Goal: Task Accomplishment & Management: Manage account settings

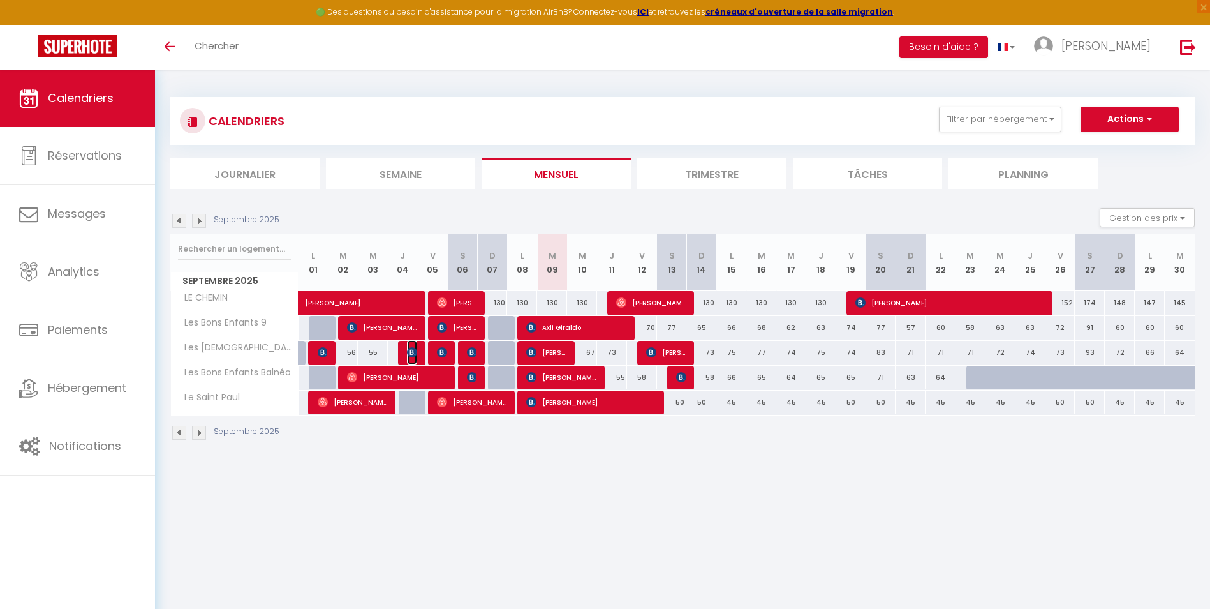
click at [411, 355] on img at bounding box center [412, 352] width 10 height 10
select select "OK"
select select "KO"
select select "0"
select select "1"
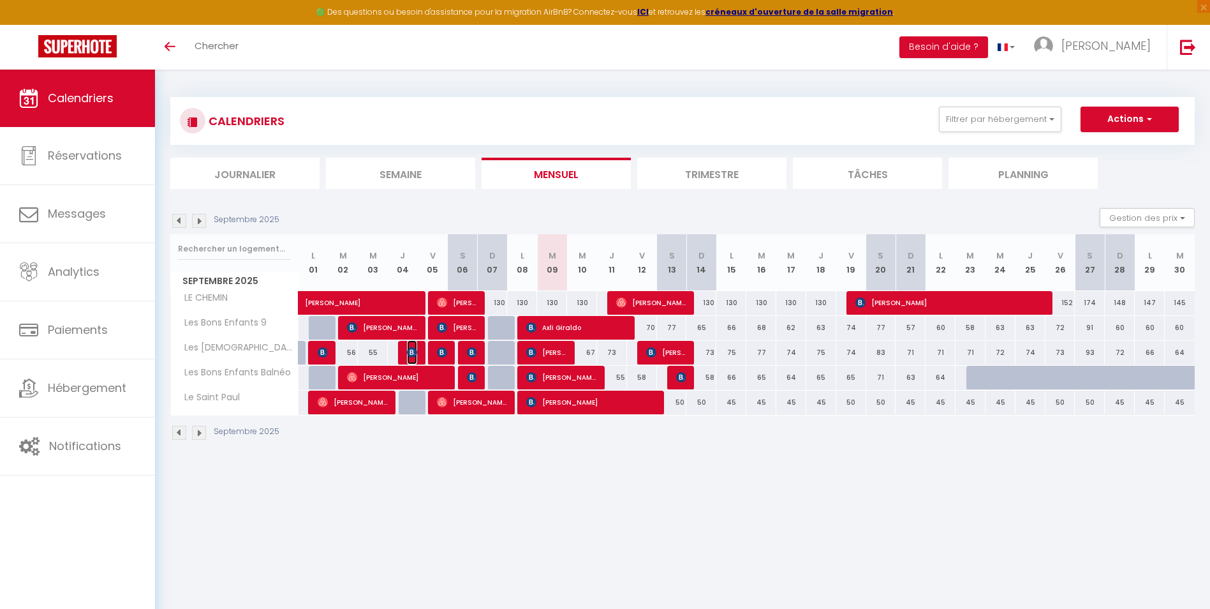
select select "1"
select select
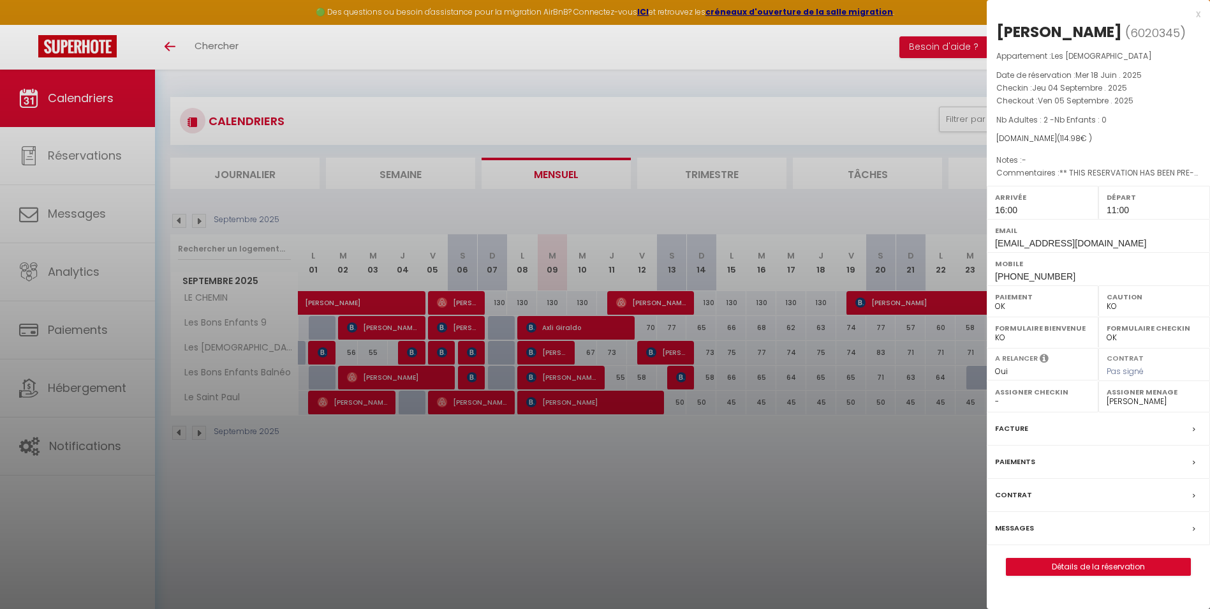
click at [444, 355] on div at bounding box center [605, 304] width 1210 height 609
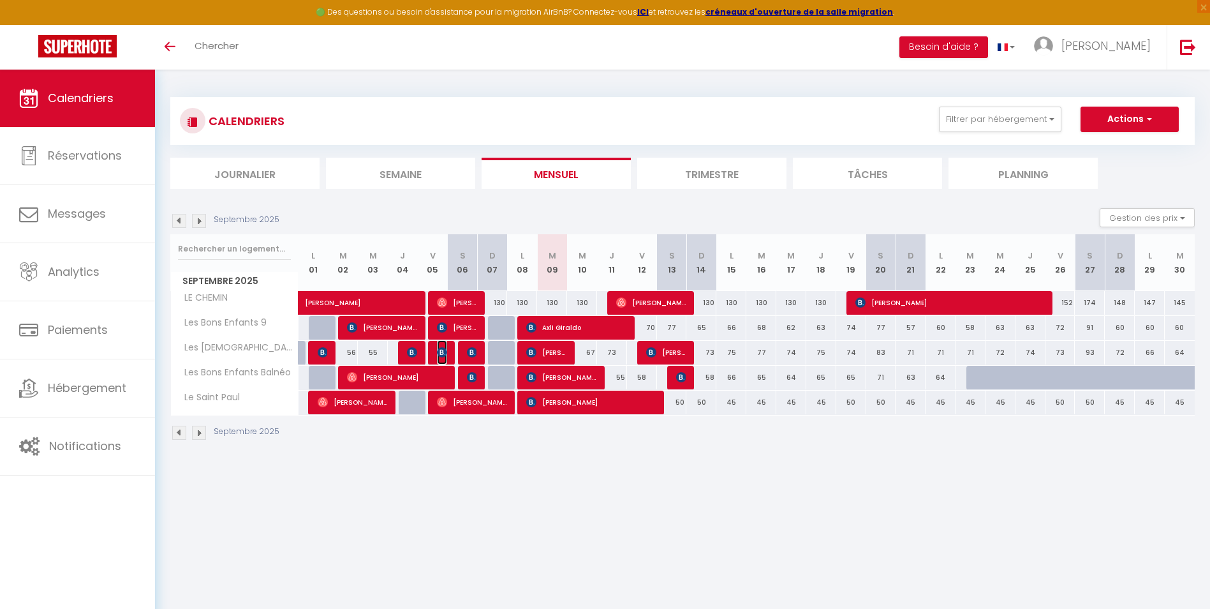
click at [444, 355] on img at bounding box center [442, 352] width 10 height 10
select select "34281"
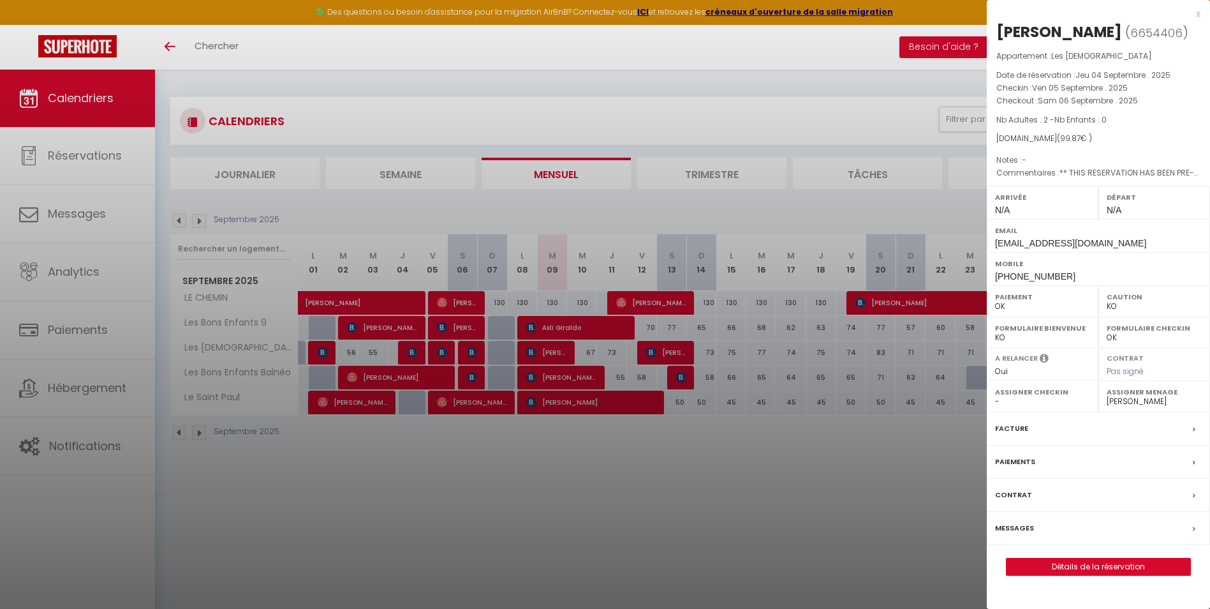
click at [416, 353] on div at bounding box center [605, 304] width 1210 height 609
